Goal: Transaction & Acquisition: Obtain resource

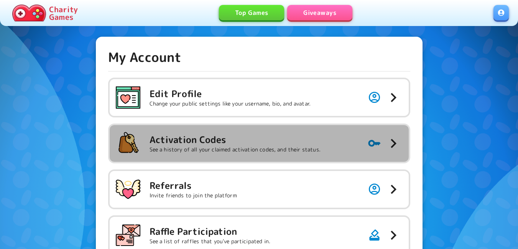
click at [259, 141] on h5 "Activation Codes" at bounding box center [234, 140] width 171 height 12
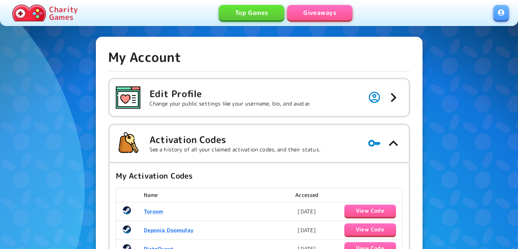
click at [319, 10] on link "Giveaways" at bounding box center [319, 12] width 65 height 15
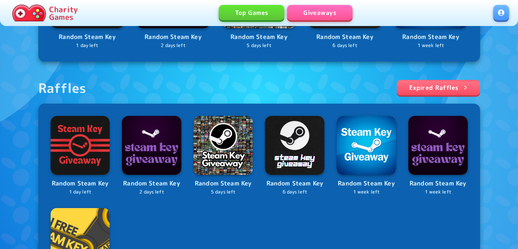
scroll to position [307, 0]
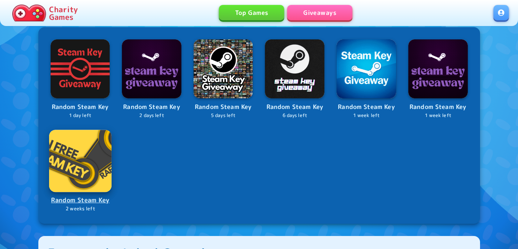
click at [69, 148] on img at bounding box center [80, 161] width 62 height 62
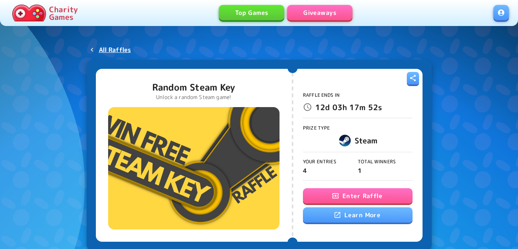
click at [324, 199] on button "Enter Raffle" at bounding box center [358, 196] width 110 height 15
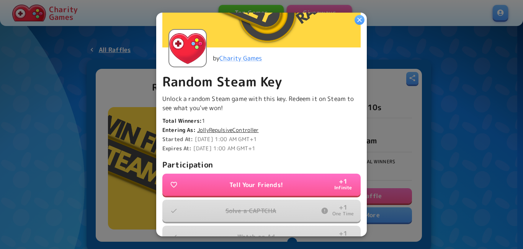
scroll to position [192, 0]
